Goal: Find specific page/section: Find specific page/section

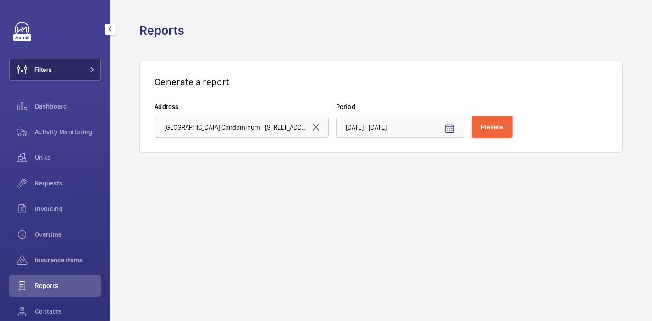
click at [71, 75] on button "Filters" at bounding box center [55, 70] width 92 height 22
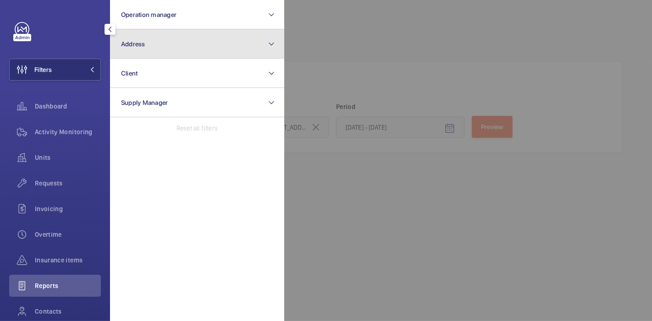
click at [152, 38] on button "Address" at bounding box center [197, 43] width 174 height 29
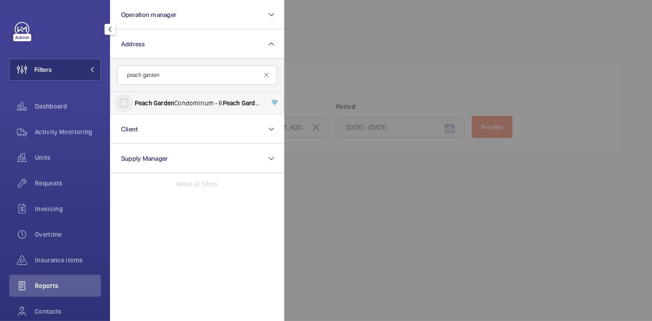
type input "peach garden"
click at [120, 104] on input "[GEOGRAPHIC_DATA] Condominum - [STREET_ADDRESS]" at bounding box center [124, 103] width 18 height 18
checkbox input "true"
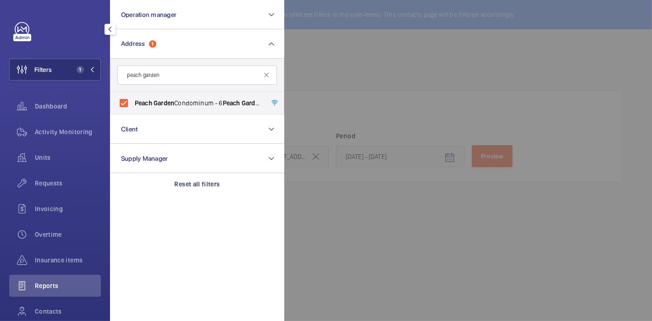
click at [332, 64] on div at bounding box center [610, 160] width 652 height 321
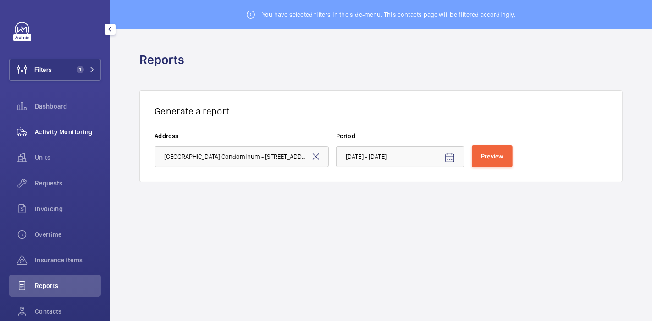
click at [80, 133] on span "Activity Monitoring" at bounding box center [68, 131] width 66 height 9
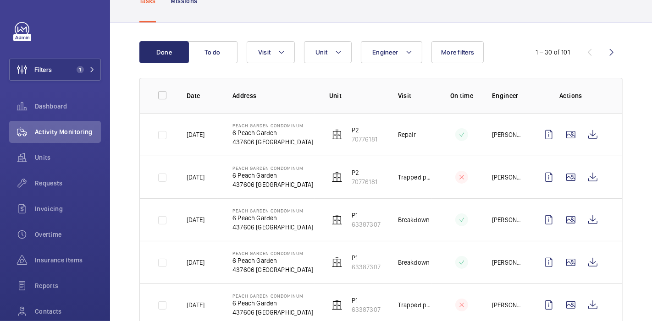
scroll to position [66, 0]
click at [66, 112] on div "Dashboard" at bounding box center [55, 106] width 92 height 22
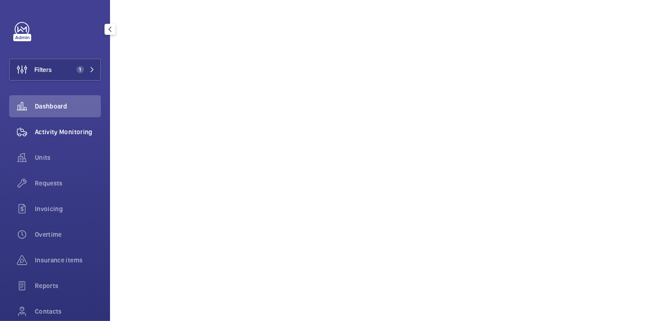
click at [71, 132] on span "Activity Monitoring" at bounding box center [68, 131] width 66 height 9
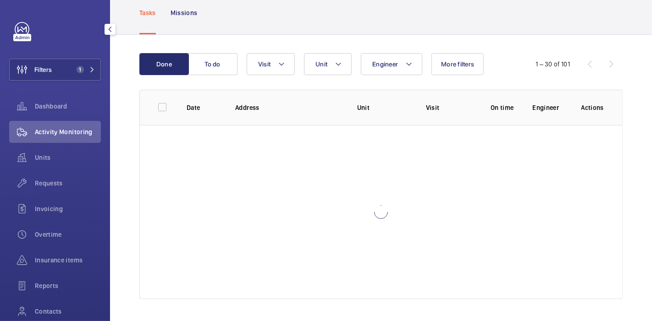
scroll to position [53, 0]
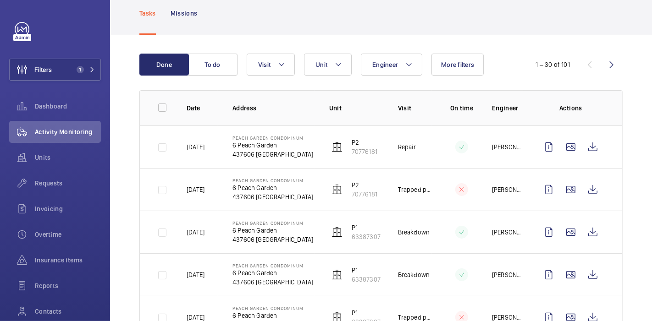
scroll to position [1152, 0]
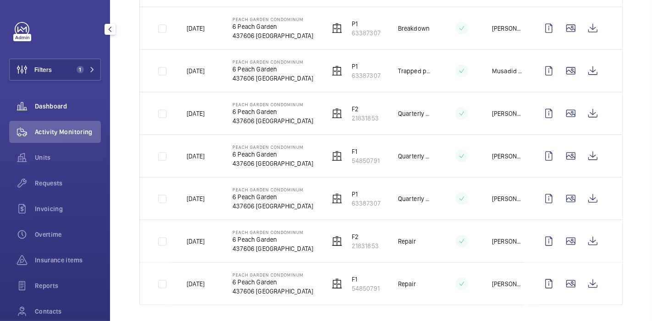
click at [69, 110] on span "Dashboard" at bounding box center [68, 106] width 66 height 9
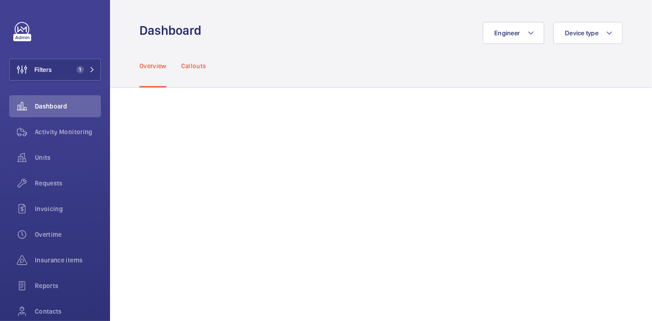
click at [186, 62] on p "Callouts" at bounding box center [193, 65] width 25 height 9
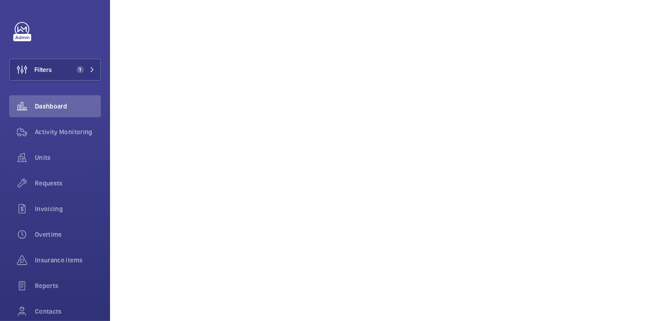
scroll to position [222, 0]
